Goal: Check status: Check status

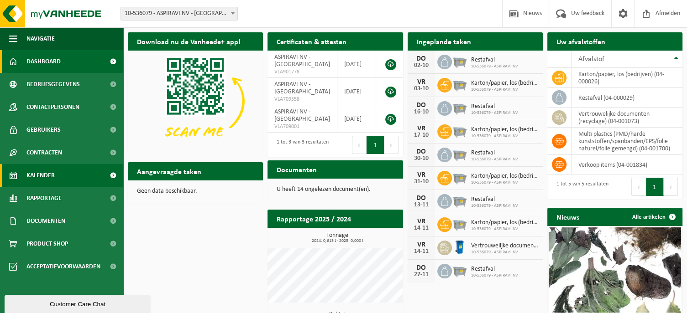
click at [50, 179] on span "Kalender" at bounding box center [40, 175] width 28 height 23
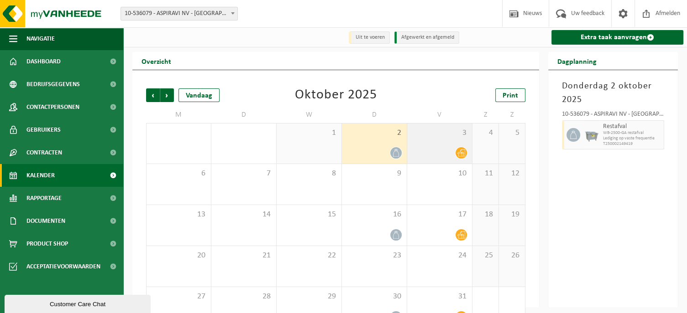
click at [445, 146] on div "3" at bounding box center [439, 144] width 65 height 40
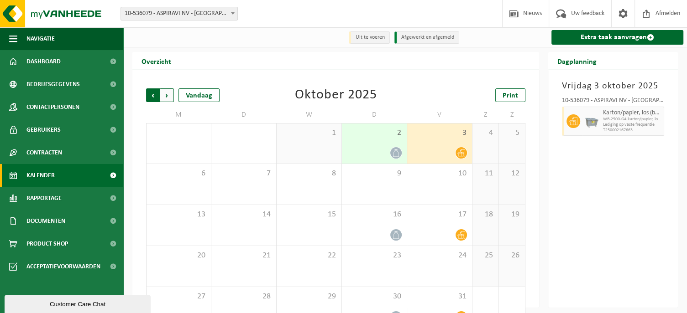
click at [167, 96] on span "Volgende" at bounding box center [167, 96] width 14 height 14
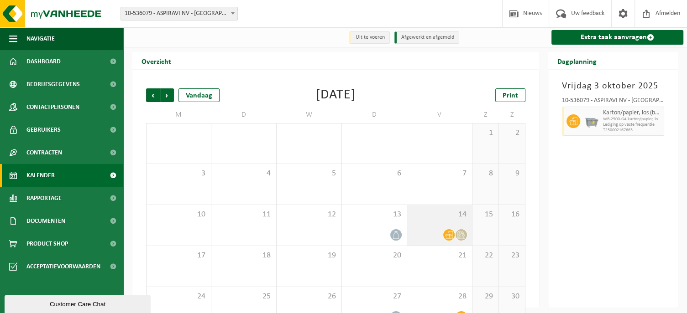
click at [432, 224] on div "14" at bounding box center [439, 225] width 65 height 41
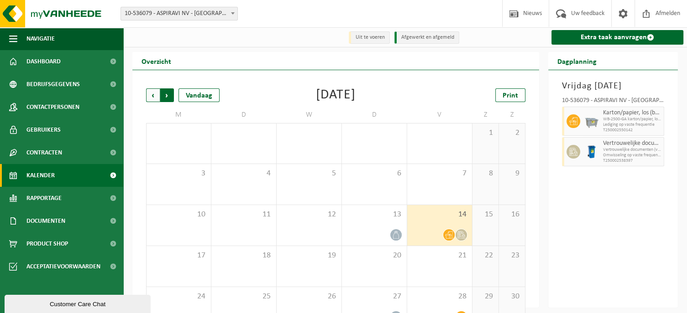
click at [151, 98] on span "Vorige" at bounding box center [153, 96] width 14 height 14
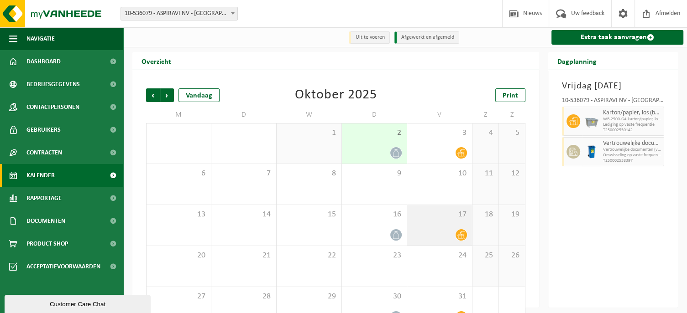
click at [430, 216] on span "17" at bounding box center [440, 215] width 56 height 10
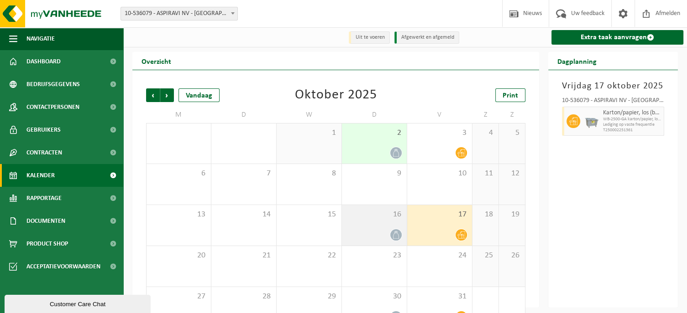
click at [386, 236] on div at bounding box center [374, 235] width 56 height 12
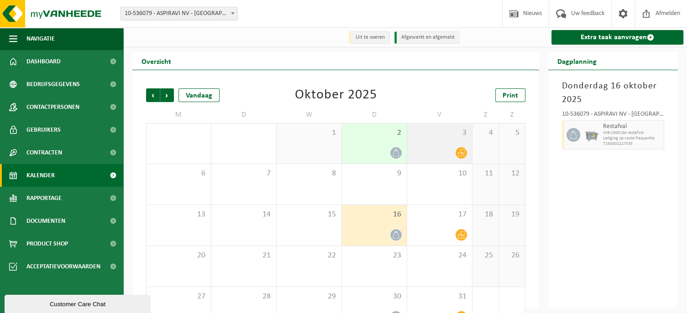
click at [441, 143] on div "3" at bounding box center [439, 144] width 65 height 40
